Goal: Transaction & Acquisition: Subscribe to service/newsletter

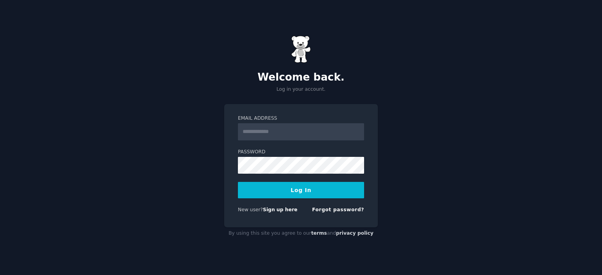
click at [284, 131] on input "Email Address" at bounding box center [301, 131] width 126 height 17
type input "**********"
click at [311, 191] on button "Log In" at bounding box center [301, 190] width 126 height 16
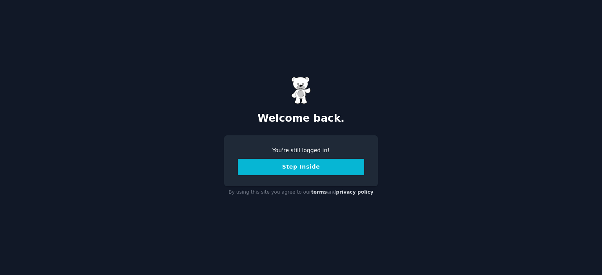
click at [318, 169] on button "Step Inside" at bounding box center [301, 167] width 126 height 16
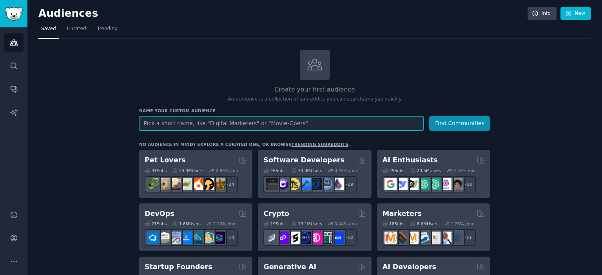
click at [230, 125] on input "text" at bounding box center [281, 123] width 284 height 14
type input "c"
paste input "Calendar for spawning businesses"
paste input "small businesses"
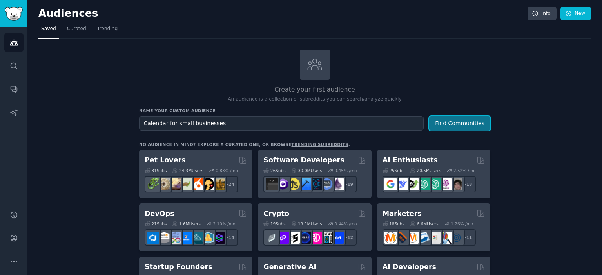
click at [460, 120] on button "Find Communities" at bounding box center [459, 123] width 61 height 14
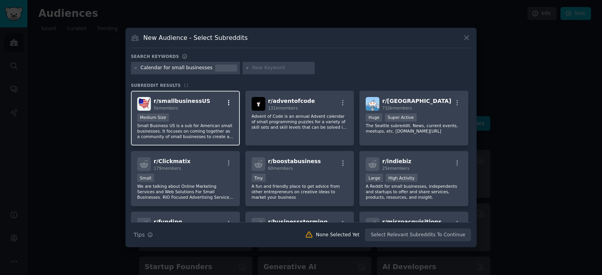
click at [227, 101] on icon "button" at bounding box center [228, 103] width 7 height 7
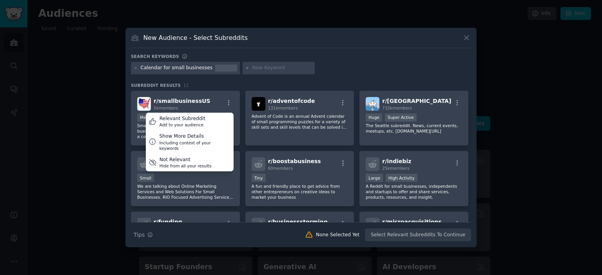
click at [539, 94] on div at bounding box center [301, 137] width 602 height 275
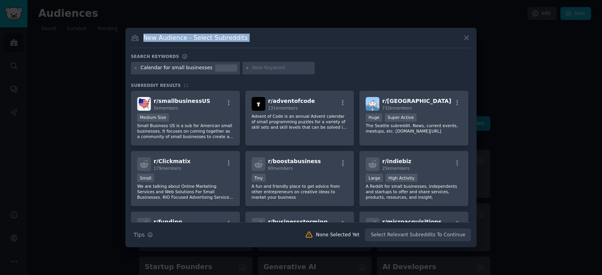
drag, startPoint x: 539, startPoint y: 94, endPoint x: 465, endPoint y: 40, distance: 91.1
click at [465, 40] on div "​ New Audience - Select Subreddits Search keywords Calendar for small businesse…" at bounding box center [301, 137] width 596 height 275
click at [465, 40] on icon at bounding box center [466, 38] width 8 height 8
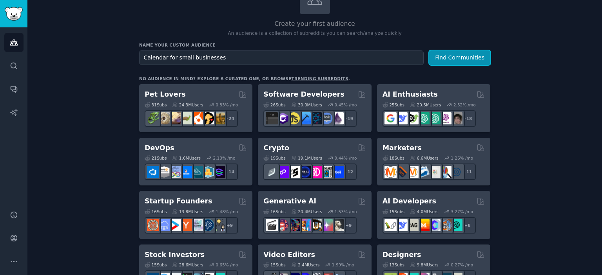
scroll to position [75, 0]
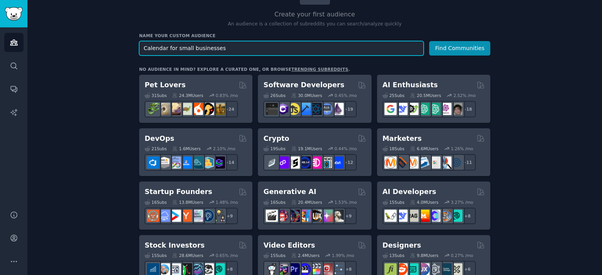
click at [301, 45] on input "Calendar for small businesses" at bounding box center [281, 48] width 284 height 14
paste input "Dentist"
type input "Dentist"
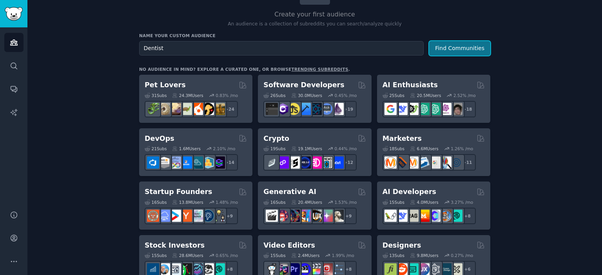
click at [450, 43] on button "Find Communities" at bounding box center [459, 48] width 61 height 14
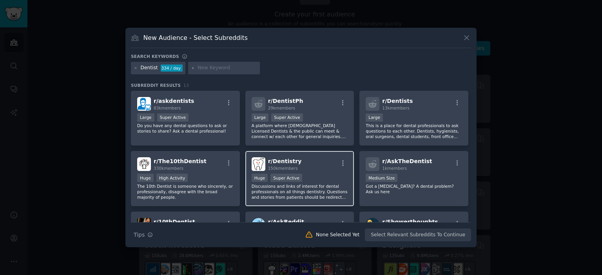
click at [310, 170] on div "r/ Dentistry 150k members" at bounding box center [300, 164] width 96 height 14
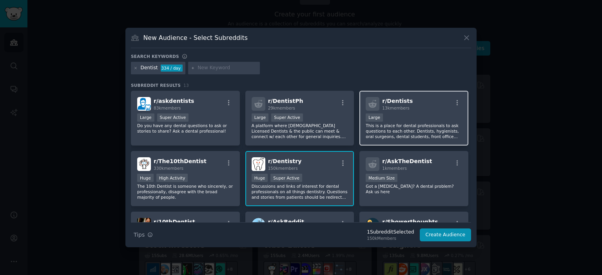
click at [412, 111] on div "r/ Dentists 13k members Large This is a place for dental professionals to ask q…" at bounding box center [413, 118] width 109 height 55
click at [435, 235] on button "Create Audience" at bounding box center [446, 235] width 52 height 13
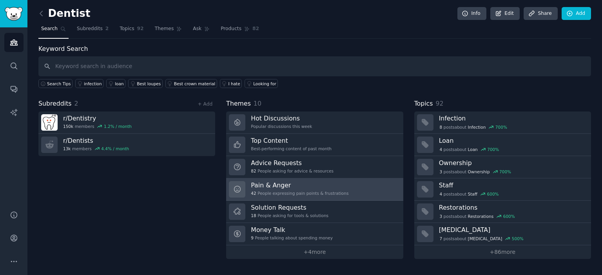
click at [317, 186] on h3 "Pain & Anger" at bounding box center [300, 185] width 98 height 8
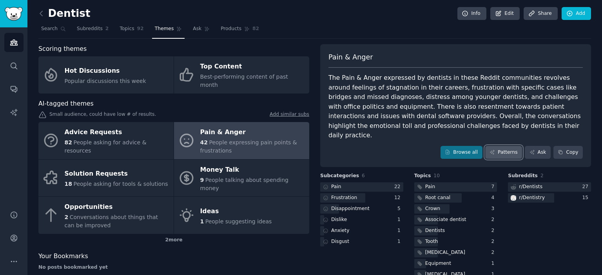
click at [506, 146] on link "Patterns" at bounding box center [503, 152] width 37 height 13
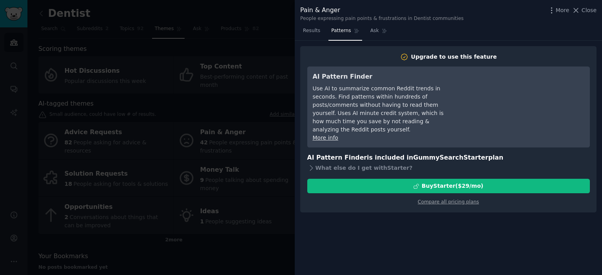
click at [262, 89] on div at bounding box center [301, 137] width 602 height 275
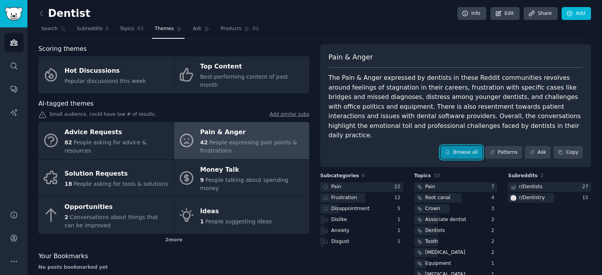
click at [450, 150] on icon at bounding box center [447, 152] width 5 height 5
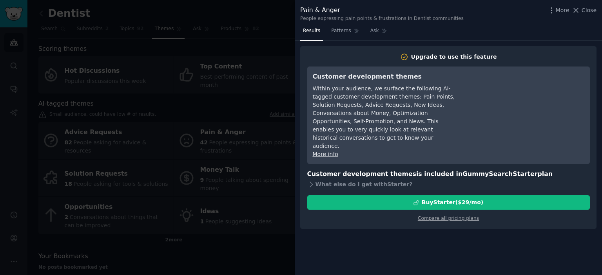
click at [233, 122] on div at bounding box center [301, 137] width 602 height 275
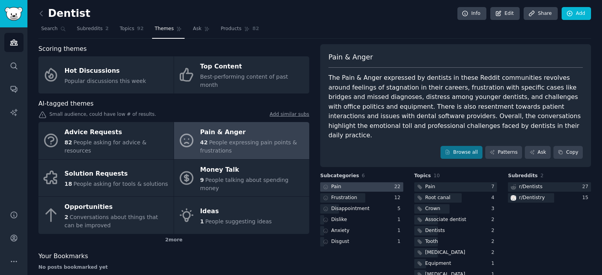
click at [364, 183] on div at bounding box center [361, 188] width 83 height 10
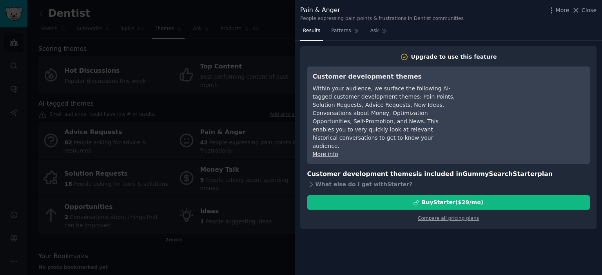
click at [229, 96] on div at bounding box center [301, 137] width 602 height 275
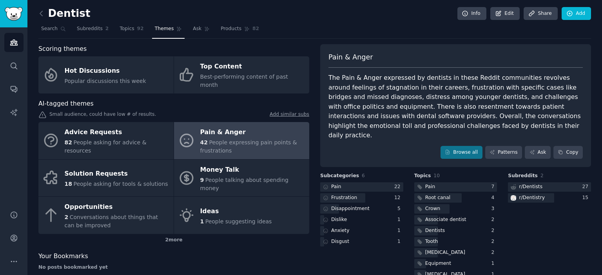
scroll to position [17, 0]
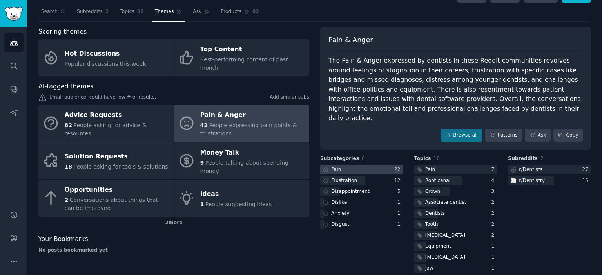
click at [357, 165] on div at bounding box center [361, 170] width 83 height 10
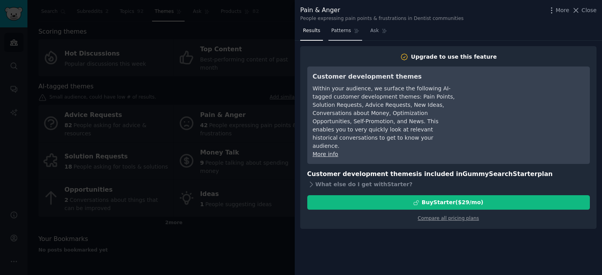
click at [346, 31] on span "Patterns" at bounding box center [341, 30] width 20 height 7
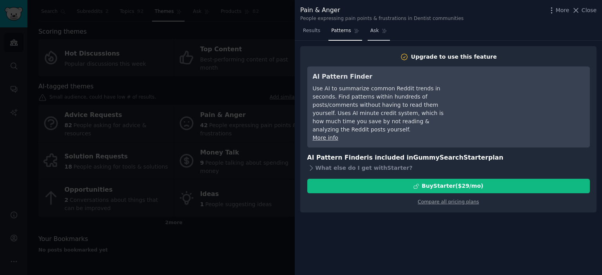
click at [384, 31] on link "Ask" at bounding box center [378, 33] width 22 height 16
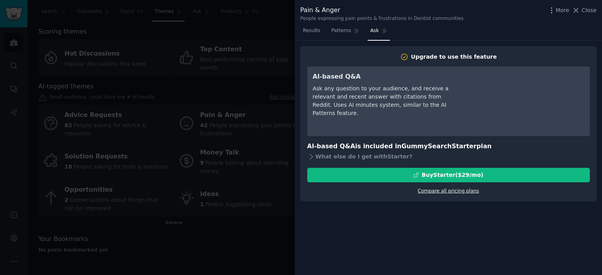
click at [458, 190] on link "Compare all pricing plans" at bounding box center [448, 190] width 61 height 5
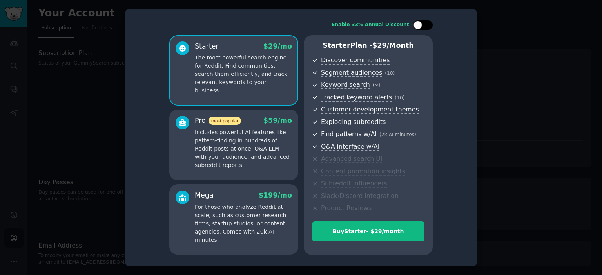
click at [413, 24] on div at bounding box center [417, 25] width 9 height 9
click at [413, 24] on div at bounding box center [423, 24] width 20 height 9
checkbox input "false"
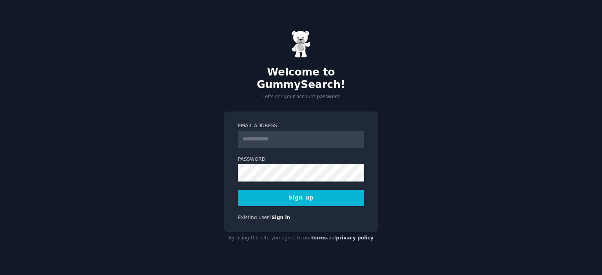
click at [265, 133] on input "Email Address" at bounding box center [301, 139] width 126 height 17
click at [266, 131] on input "**********" at bounding box center [301, 139] width 126 height 17
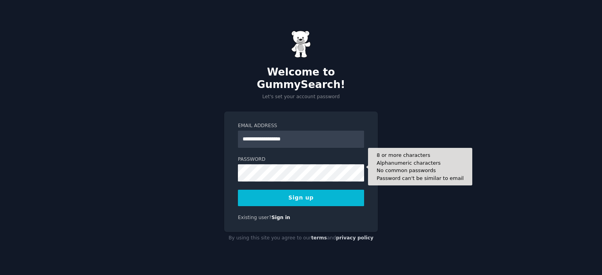
type input "**********"
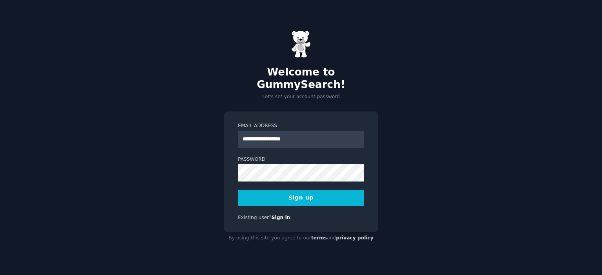
click at [295, 191] on button "Sign up" at bounding box center [301, 198] width 126 height 16
